Goal: Information Seeking & Learning: Learn about a topic

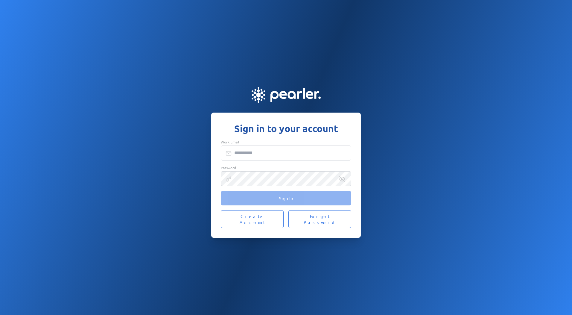
click at [273, 154] on input "Work Email" at bounding box center [286, 152] width 130 height 15
type input "**********"
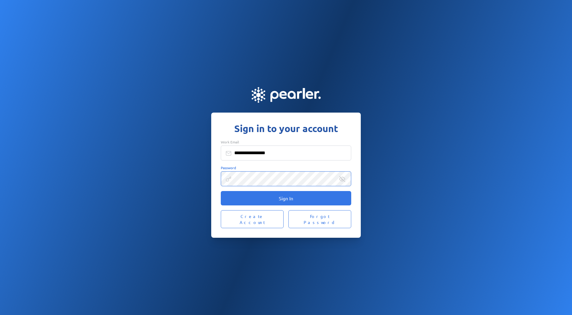
click at [221, 191] on button "Sign In" at bounding box center [286, 198] width 130 height 14
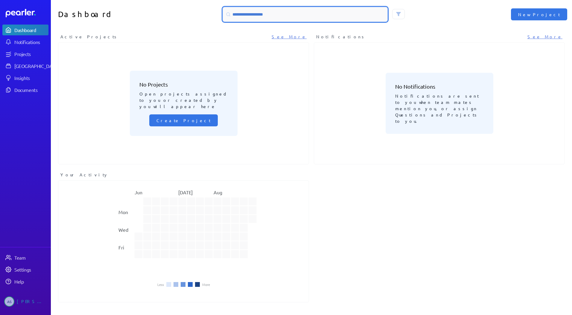
click at [247, 15] on input at bounding box center [305, 14] width 164 height 14
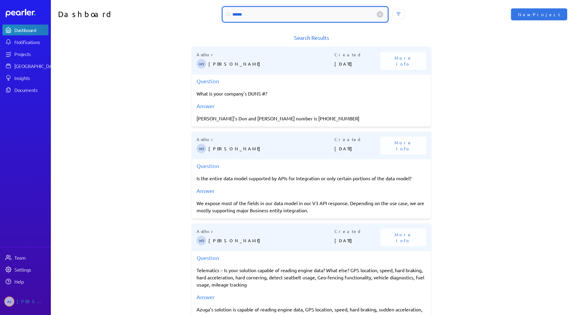
type input "*******"
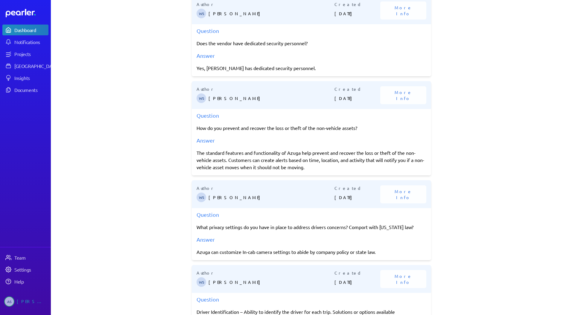
scroll to position [645, 0]
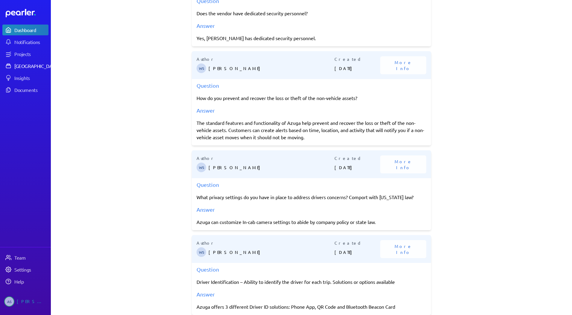
click at [35, 64] on div "[GEOGRAPHIC_DATA]" at bounding box center [36, 66] width 45 height 6
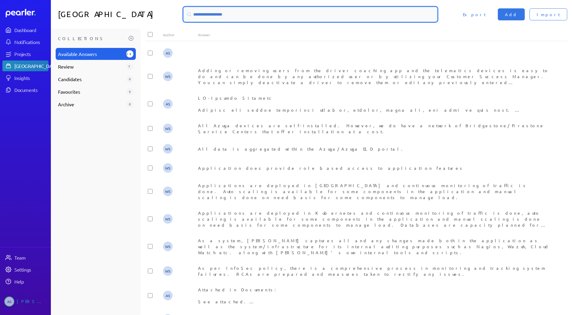
click at [240, 13] on input at bounding box center [310, 14] width 253 height 14
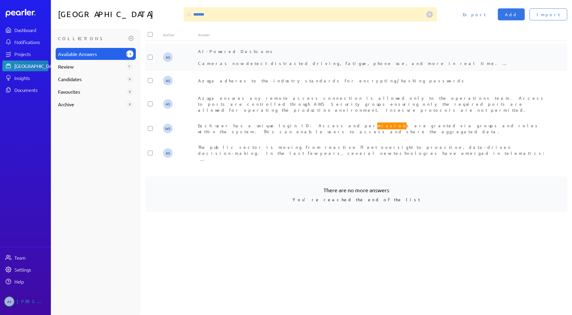
click at [268, 50] on div "AI-Powered Dashcams Cameras now detect distracted driving, fatigue, phone use, …" at bounding box center [373, 57] width 351 height 18
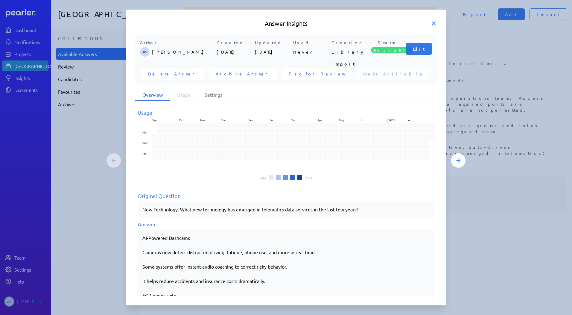
click at [434, 22] on icon at bounding box center [434, 23] width 6 height 6
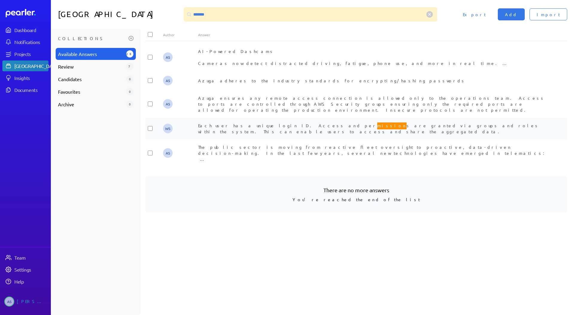
click at [213, 121] on span "Each user has a unique login ID. Access and per mission s are granted via group…" at bounding box center [368, 127] width 341 height 13
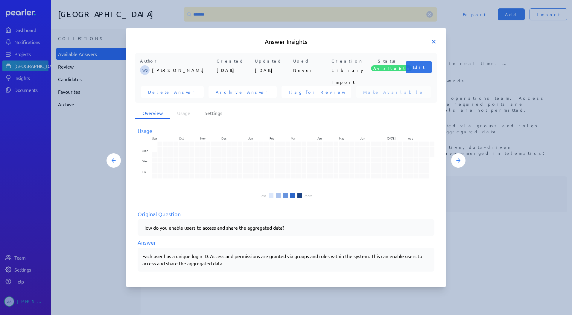
click at [431, 39] on icon at bounding box center [434, 42] width 6 height 6
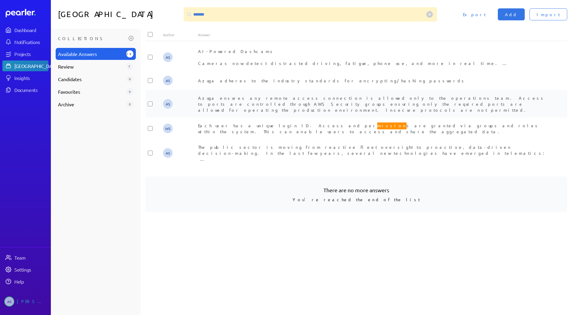
click at [226, 100] on div "Azuga ensures any remote access connection is allowed only to the operations te…" at bounding box center [373, 104] width 351 height 18
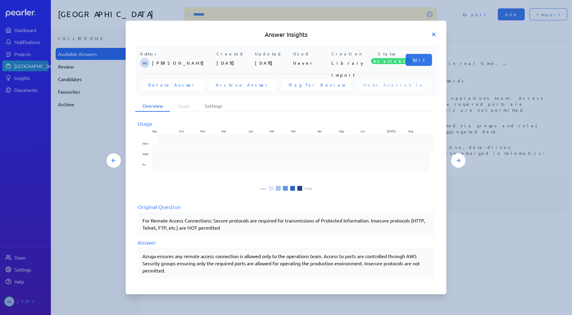
click at [436, 35] on icon at bounding box center [434, 34] width 6 height 6
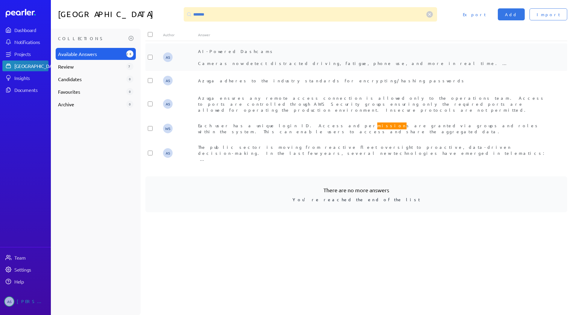
click at [247, 51] on div "AI-Powered Dashcams Cameras now detect distracted driving, fatigue, phone use, …" at bounding box center [373, 57] width 351 height 18
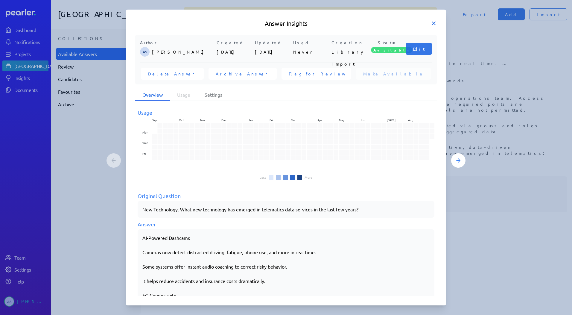
click at [436, 22] on icon at bounding box center [434, 23] width 6 height 6
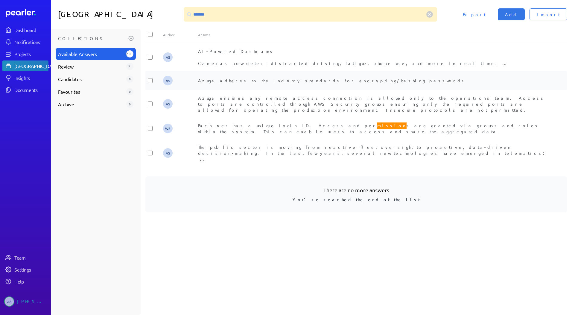
click at [337, 76] on div "AS Azuga adheres to the industry standards for encrypting/hashing passwords" at bounding box center [356, 80] width 422 height 19
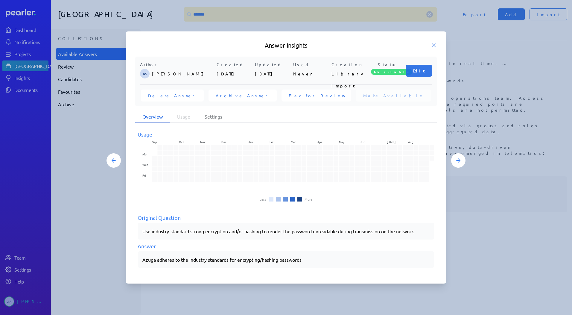
click at [431, 42] on h5 "Answer Insights" at bounding box center [285, 45] width 301 height 8
click at [431, 42] on icon at bounding box center [434, 45] width 6 height 6
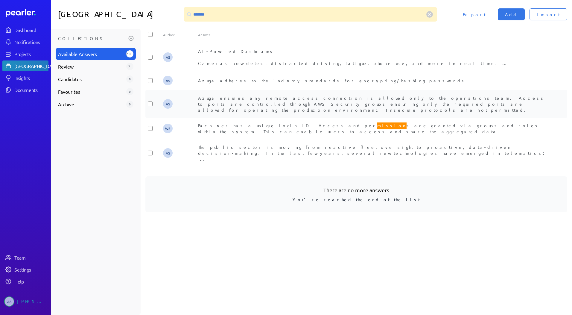
click at [262, 101] on div "Azuga ensures any remote access connection is allowed only to the operations te…" at bounding box center [373, 104] width 351 height 18
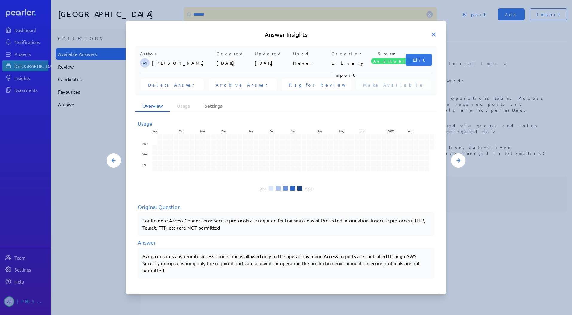
click at [436, 36] on icon at bounding box center [434, 34] width 6 height 6
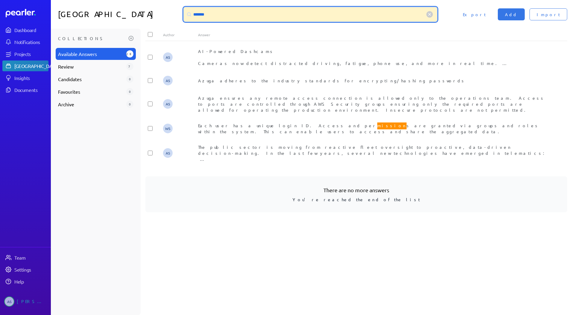
click at [269, 17] on input "*******" at bounding box center [310, 14] width 253 height 14
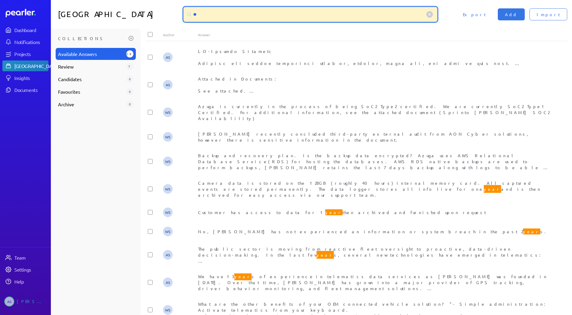
type input "*"
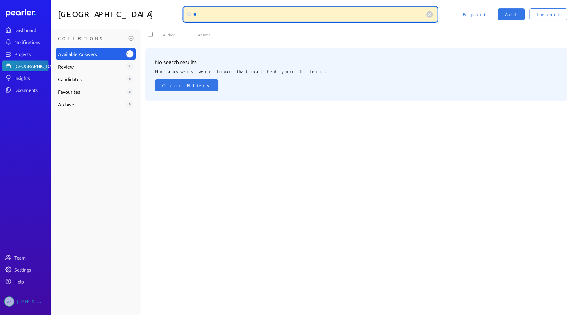
type input "*"
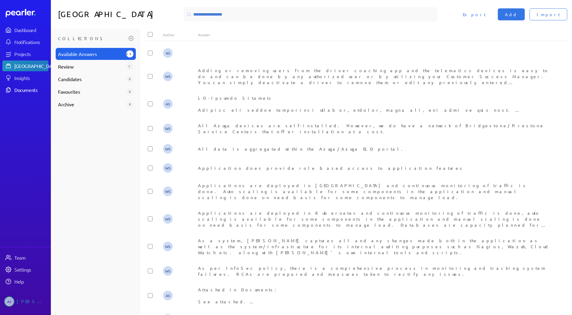
click at [30, 91] on div "Documents" at bounding box center [30, 90] width 33 height 6
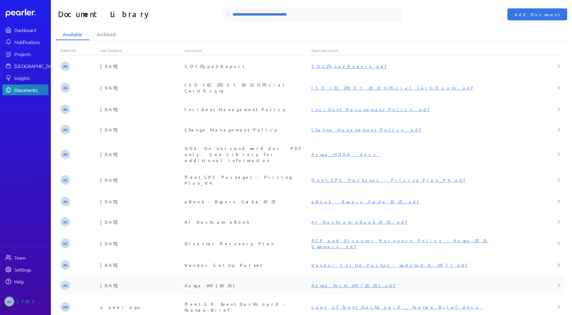
click at [203, 282] on div "Azuga W9 (2025)" at bounding box center [247, 285] width 127 height 6
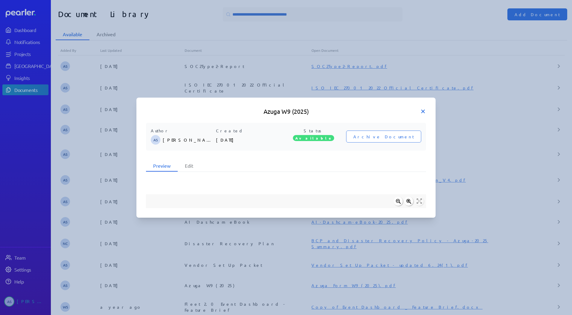
click at [424, 110] on icon at bounding box center [423, 111] width 6 height 6
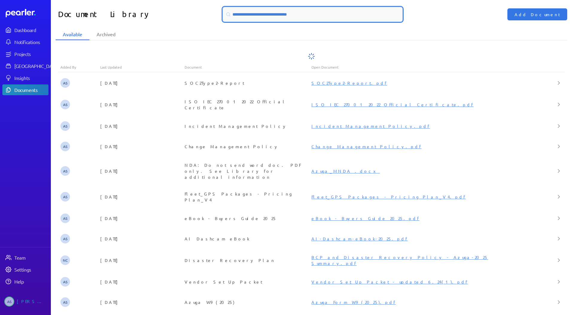
click at [272, 16] on input at bounding box center [312, 14] width 179 height 14
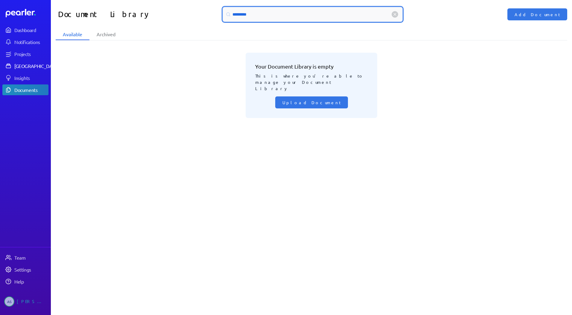
type input "*********"
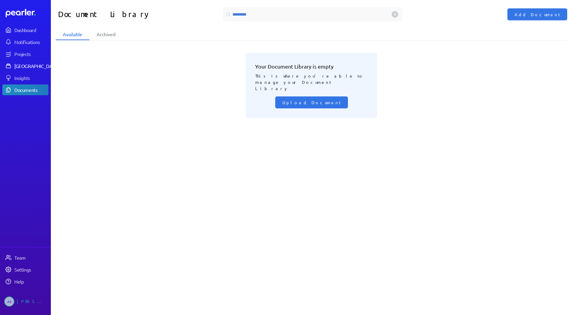
click at [45, 67] on div "[GEOGRAPHIC_DATA]" at bounding box center [36, 66] width 45 height 6
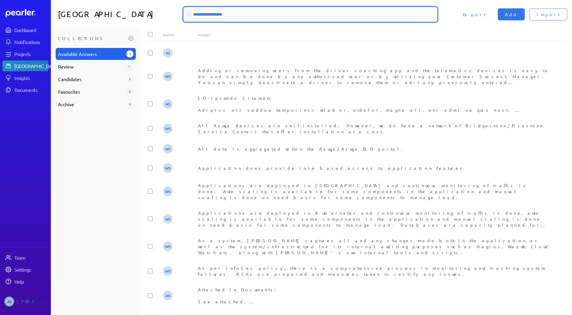
click at [201, 19] on input at bounding box center [310, 14] width 253 height 14
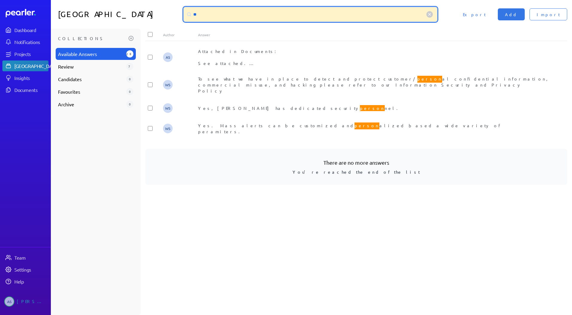
type input "*"
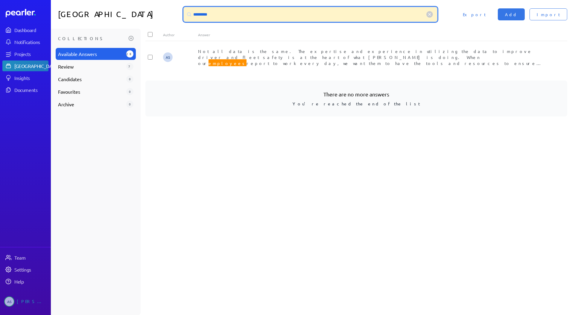
click at [220, 19] on input "*********" at bounding box center [310, 14] width 253 height 14
click at [219, 18] on input "*********" at bounding box center [310, 14] width 253 height 14
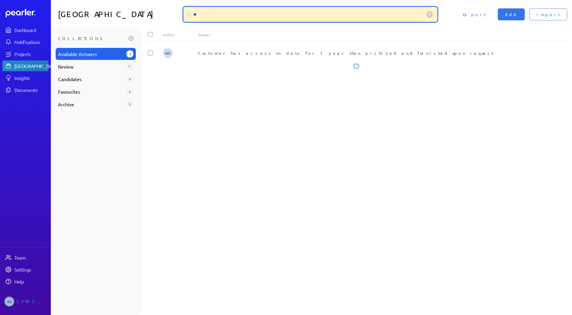
type input "*"
